Goal: Task Accomplishment & Management: Use online tool/utility

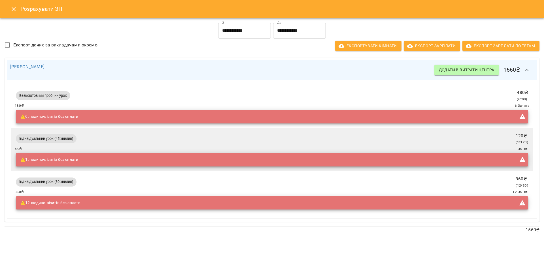
scroll to position [142, 0]
click at [12, 10] on icon "Close" at bounding box center [13, 9] width 7 height 7
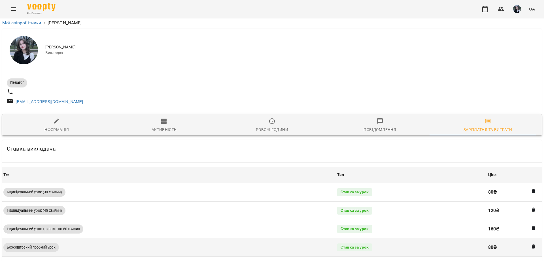
scroll to position [0, 0]
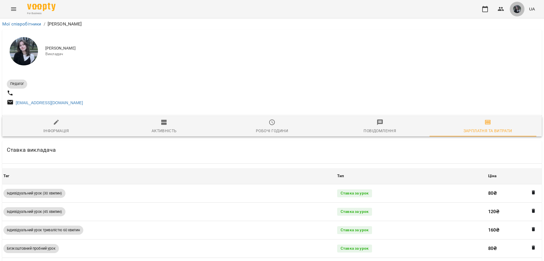
click at [519, 13] on button "button" at bounding box center [517, 9] width 15 height 15
click at [160, 132] on div at bounding box center [272, 130] width 544 height 261
click at [165, 126] on icon "button" at bounding box center [164, 122] width 7 height 7
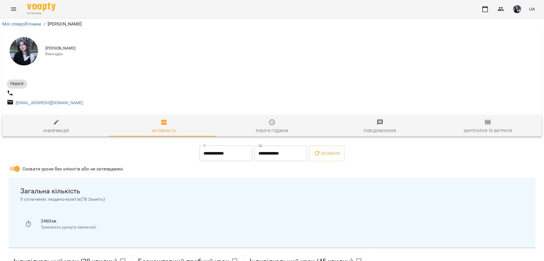
click at [221, 156] on input "**********" at bounding box center [226, 154] width 53 height 16
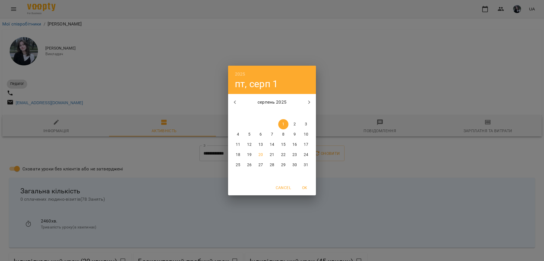
click at [261, 153] on p "20" at bounding box center [261, 155] width 5 height 6
type input "**********"
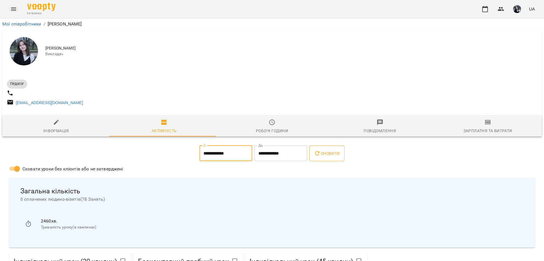
click at [332, 153] on span "Оновити" at bounding box center [327, 153] width 26 height 7
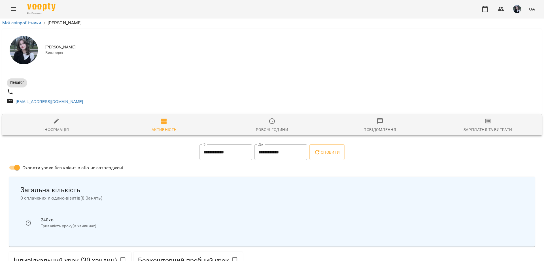
scroll to position [275, 0]
click at [518, 9] on img "button" at bounding box center [518, 9] width 8 height 8
click at [509, 24] on span "[PERSON_NAME]" at bounding box center [510, 21] width 36 height 7
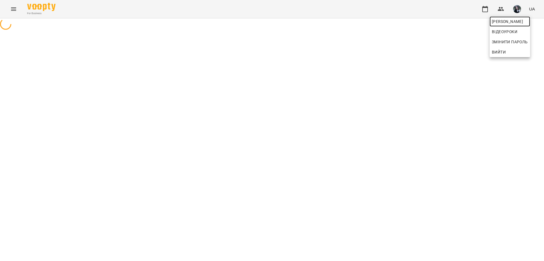
scroll to position [0, 0]
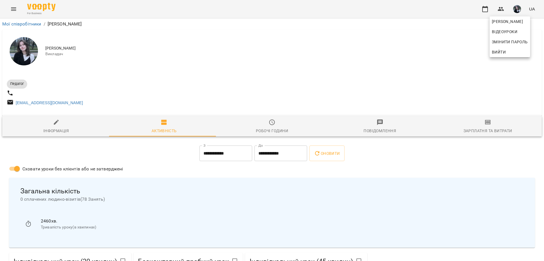
click at [474, 133] on div at bounding box center [272, 130] width 544 height 261
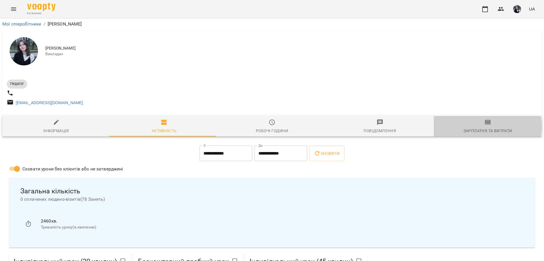
click at [474, 129] on span "Зарплатня та Витрати" at bounding box center [488, 126] width 101 height 15
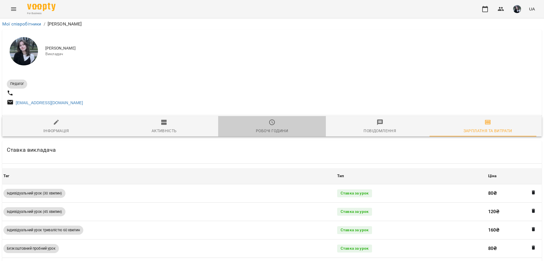
click at [278, 126] on span "Робочі години" at bounding box center [272, 126] width 101 height 15
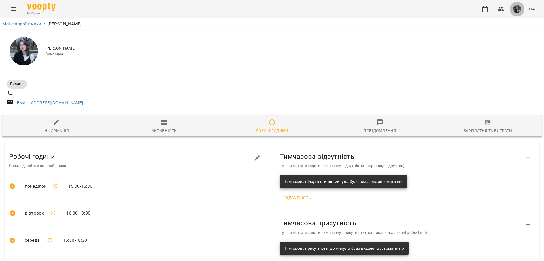
click at [519, 12] on img "button" at bounding box center [518, 9] width 8 height 8
click at [523, 100] on div at bounding box center [272, 130] width 544 height 261
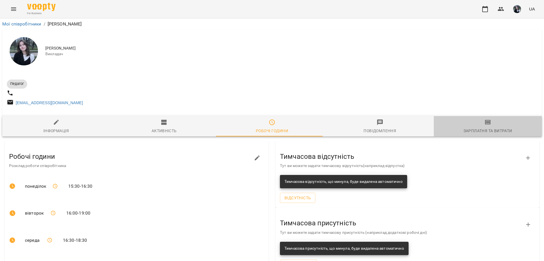
click at [508, 134] on span "Зарплатня та Витрати" at bounding box center [488, 126] width 101 height 15
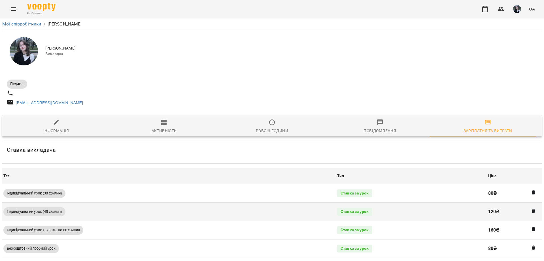
scroll to position [150, 0]
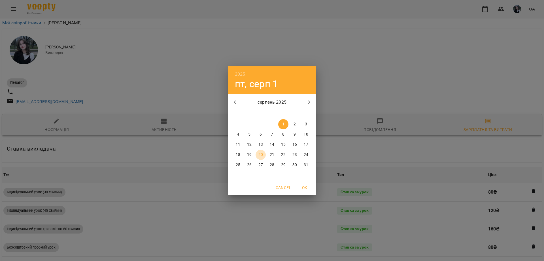
click at [263, 156] on p "20" at bounding box center [261, 155] width 5 height 6
type input "**********"
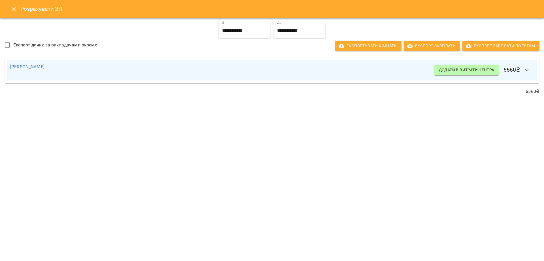
click at [532, 69] on button "button" at bounding box center [528, 71] width 14 height 14
